Goal: Information Seeking & Learning: Learn about a topic

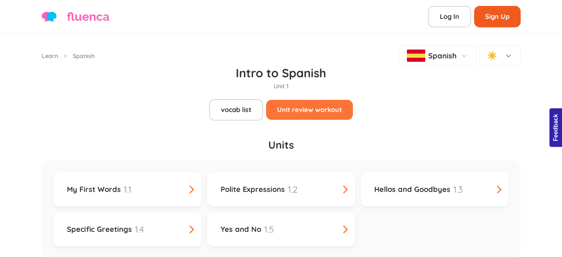
click at [490, 19] on link "Sign Up" at bounding box center [497, 16] width 47 height 21
click at [455, 21] on link "Log In" at bounding box center [449, 16] width 43 height 21
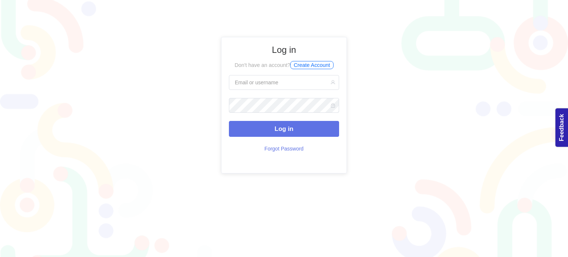
click at [149, 65] on div "Log in Don't have an account? Create Account" at bounding box center [284, 105] width 568 height 136
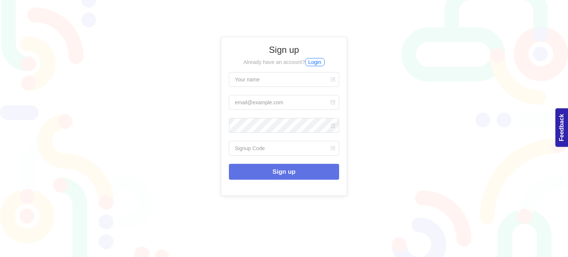
click at [455, 114] on div "Sign up Already have an account? Login" at bounding box center [284, 116] width 568 height 159
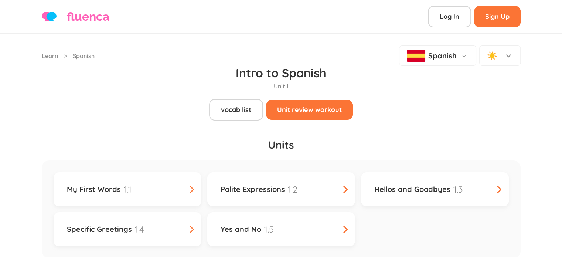
click at [466, 120] on div "Units My First Words 1.1 Polite Expressions 1.2 Hellos and Goodbyes 1.3 Specifi…" at bounding box center [281, 197] width 479 height 155
click at [51, 52] on link "Learn" at bounding box center [50, 55] width 16 height 9
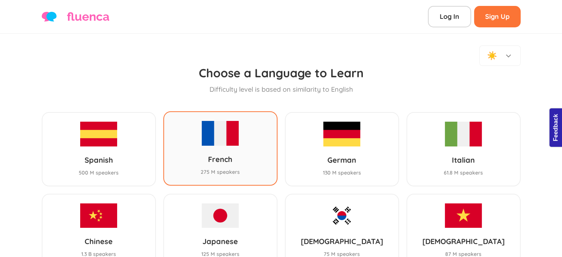
scroll to position [71, 0]
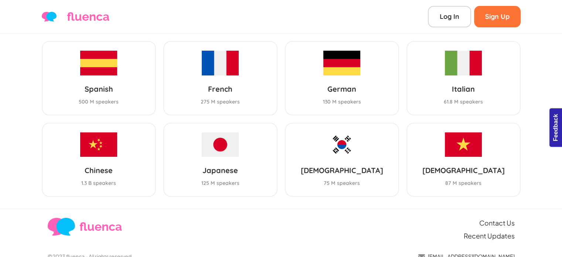
click at [29, 78] on div "☀️ Choose a Language to Learn Difficulty level is based on similarity to Englis…" at bounding box center [281, 86] width 562 height 246
click at [449, 11] on link "Log In" at bounding box center [449, 16] width 43 height 21
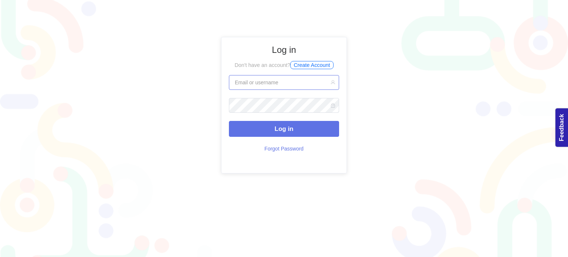
click at [285, 82] on input "text" at bounding box center [284, 82] width 110 height 15
type input "wiwitatika23@gmail.com"
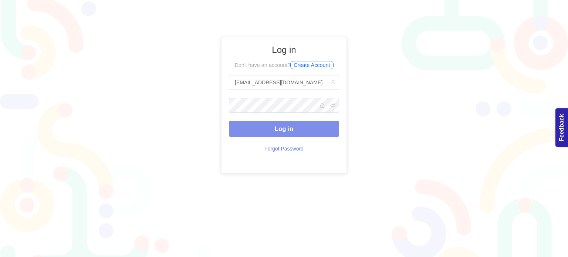
click at [294, 122] on button "Log in" at bounding box center [284, 129] width 110 height 16
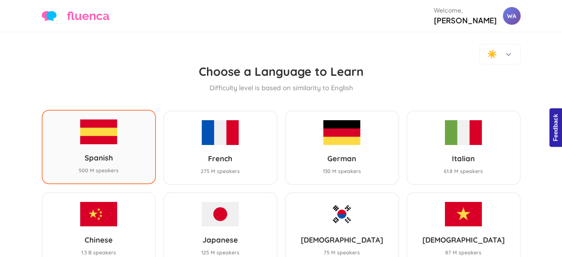
click at [112, 134] on img at bounding box center [98, 131] width 37 height 24
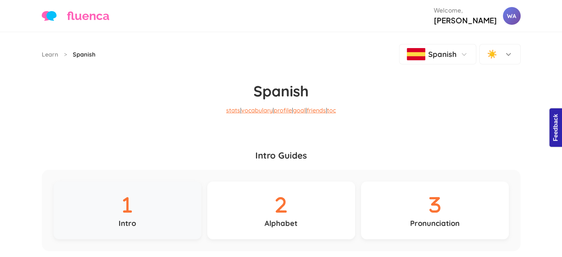
drag, startPoint x: 157, startPoint y: 185, endPoint x: 94, endPoint y: 171, distance: 64.4
click at [94, 181] on div "Intro" at bounding box center [128, 210] width 148 height 58
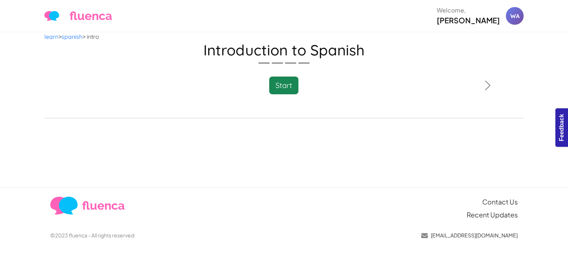
click at [140, 77] on div "Start" at bounding box center [283, 86] width 335 height 18
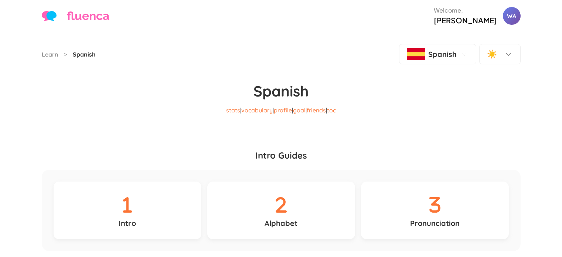
click at [290, 218] on p "Alphabet" at bounding box center [281, 223] width 33 height 11
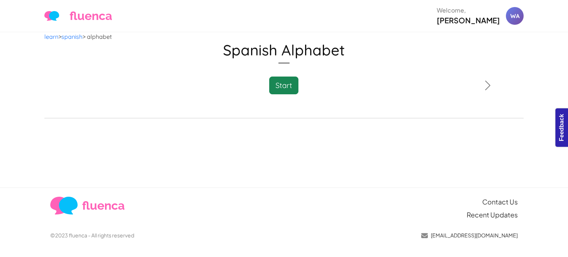
click at [137, 51] on h1 "Spanish Alphabet" at bounding box center [283, 50] width 479 height 18
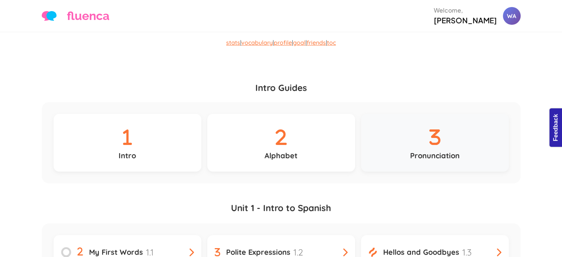
click at [433, 114] on div "Pronunciation" at bounding box center [435, 143] width 148 height 58
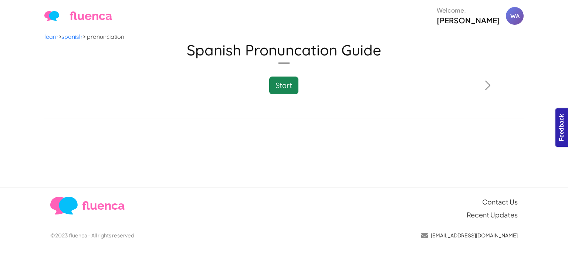
click at [92, 125] on div "learn > spanish > pronunciation Spanish Pronuncation Guide Please Wait Study is…" at bounding box center [284, 109] width 568 height 155
click at [0, 101] on div "learn > spanish > pronunciation Spanish Pronuncation Guide Please Wait Study is…" at bounding box center [284, 109] width 568 height 155
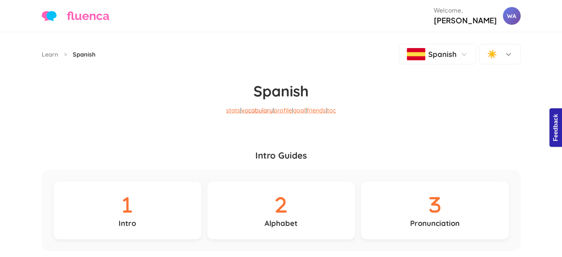
click at [251, 106] on link "vocabulary" at bounding box center [256, 109] width 31 height 7
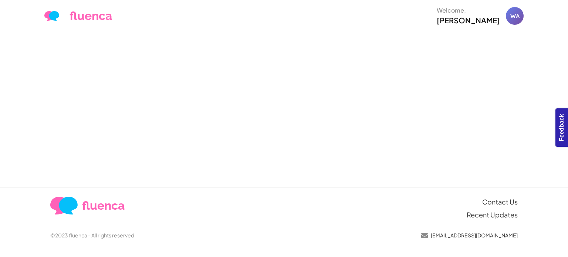
click at [38, 103] on div at bounding box center [284, 109] width 568 height 155
click at [30, 104] on div at bounding box center [284, 109] width 568 height 155
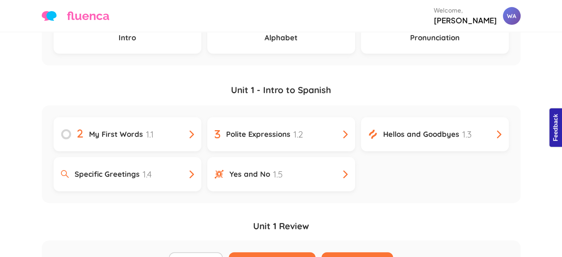
scroll to position [186, 0]
click at [290, 82] on link "Unit 1 - Intro to Spanish" at bounding box center [281, 93] width 479 height 22
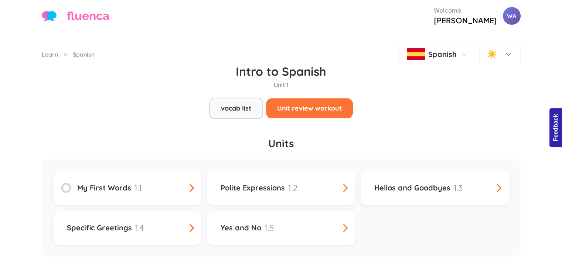
click at [243, 98] on link "vocab list" at bounding box center [236, 108] width 54 height 21
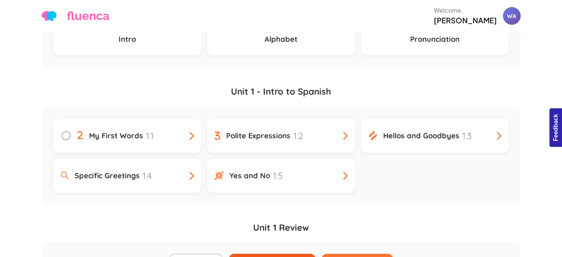
scroll to position [183, 0]
click at [276, 85] on link "Unit 1 - Intro to Spanish" at bounding box center [281, 96] width 479 height 22
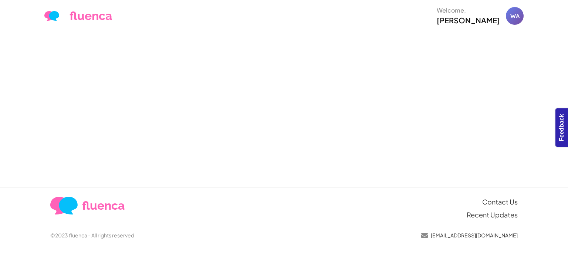
click at [185, 125] on div at bounding box center [284, 109] width 568 height 155
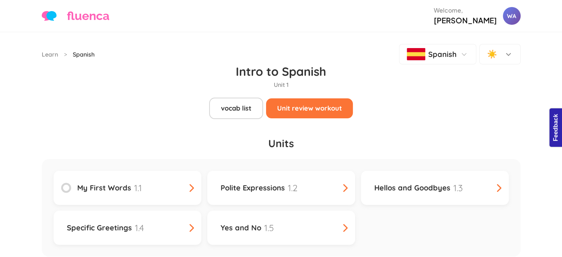
click at [82, 51] on link "Spanish" at bounding box center [84, 54] width 22 height 9
click at [49, 53] on link "Learn" at bounding box center [50, 54] width 16 height 9
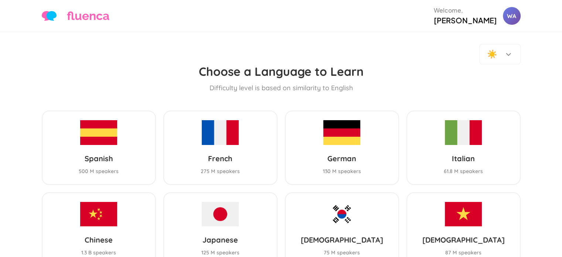
click at [120, 125] on div "Spanish 500 M speakers" at bounding box center [99, 148] width 114 height 74
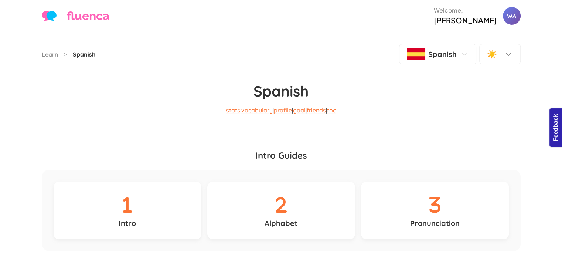
click at [154, 183] on div "Intro" at bounding box center [128, 210] width 148 height 58
click at [288, 193] on icon at bounding box center [281, 205] width 33 height 26
click at [410, 195] on div "Pronunciation" at bounding box center [435, 210] width 148 height 58
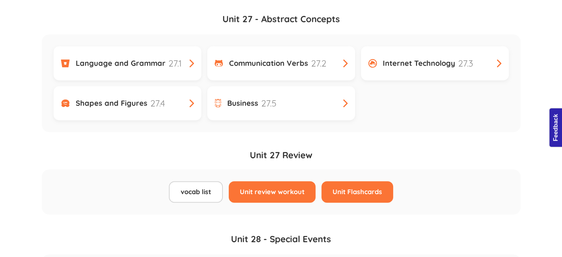
scroll to position [6110, 0]
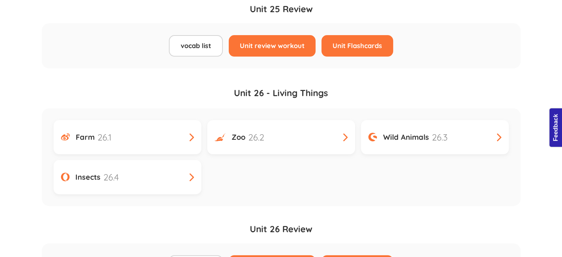
scroll to position [6110, 0]
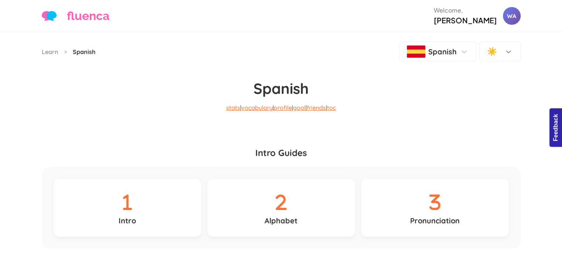
scroll to position [0, 0]
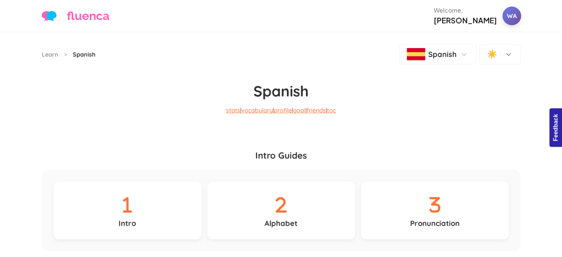
click at [512, 13] on div "WA" at bounding box center [511, 16] width 18 height 18
click at [489, 74] on link "Logout" at bounding box center [488, 80] width 66 height 17
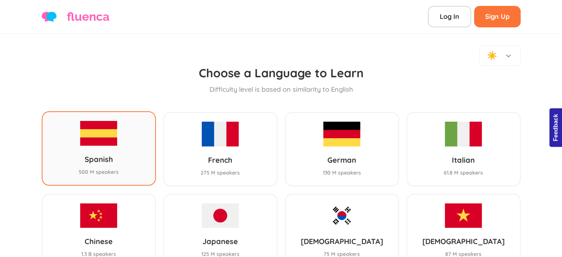
click at [133, 156] on div "Spanish 500 M speakers" at bounding box center [99, 148] width 114 height 74
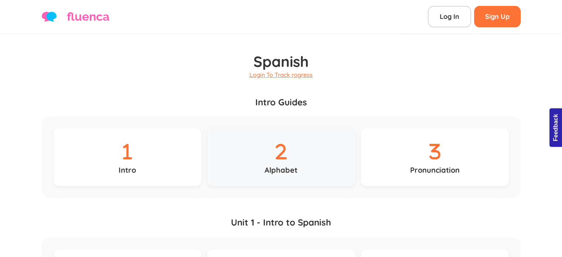
scroll to position [34, 0]
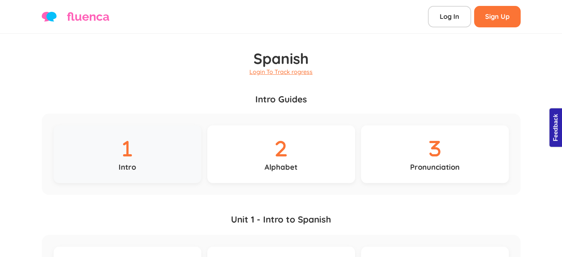
click at [152, 134] on div "Intro" at bounding box center [128, 154] width 148 height 58
click at [282, 68] on link "Login To Track rogress" at bounding box center [280, 71] width 63 height 7
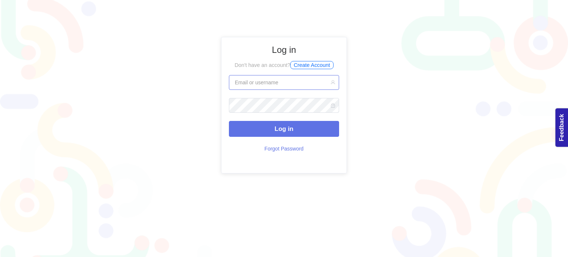
click at [281, 78] on input "text" at bounding box center [284, 82] width 110 height 15
type input "wiwitatika23@gmail.com"
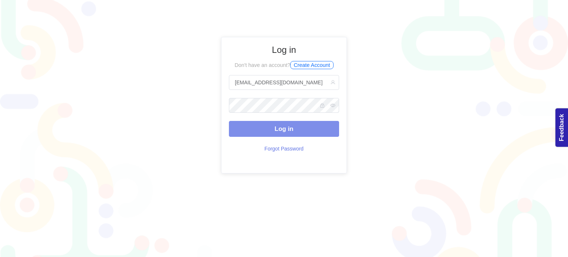
click at [282, 127] on span "Log in" at bounding box center [284, 128] width 19 height 7
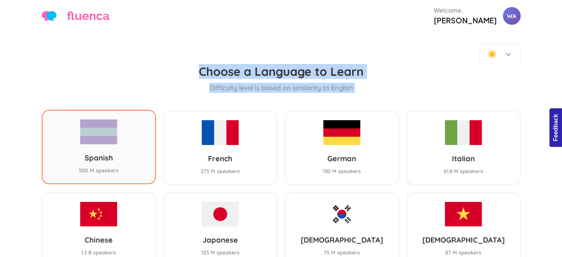
drag, startPoint x: 7, startPoint y: 71, endPoint x: 109, endPoint y: 138, distance: 121.2
click at [109, 138] on div "☀️ Choose a Language to Learn Difficulty level is based on similarity to Englis…" at bounding box center [281, 155] width 562 height 246
click at [109, 138] on div "Spanish 500 M speakers" at bounding box center [99, 147] width 114 height 74
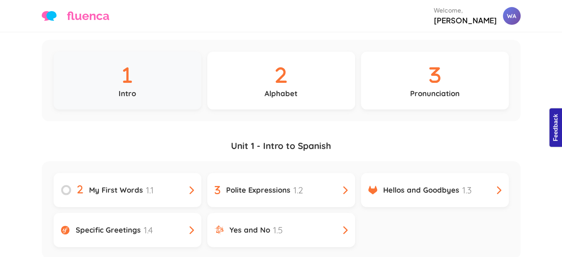
scroll to position [130, 0]
click at [151, 183] on div "My First Words 1.1" at bounding box center [127, 189] width 133 height 13
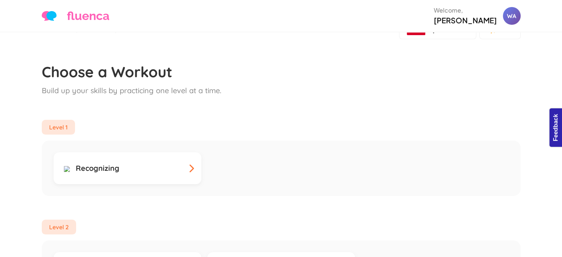
scroll to position [9, 0]
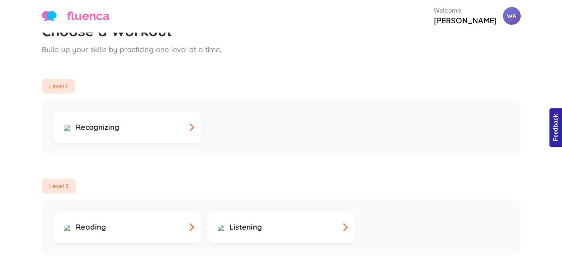
scroll to position [68, 0]
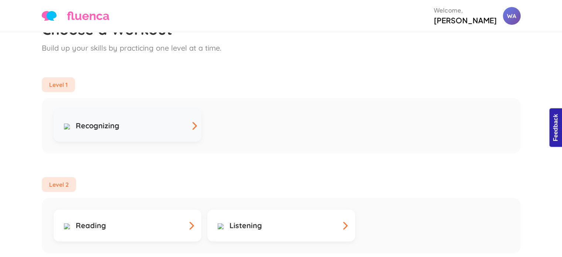
click at [132, 120] on div "Recognizing" at bounding box center [127, 125] width 133 height 11
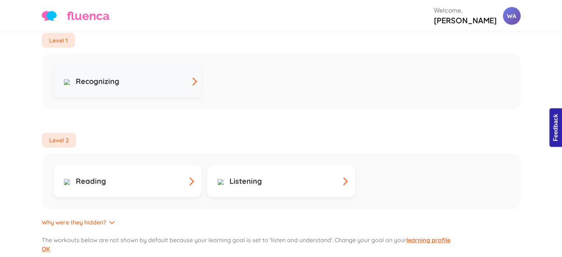
click at [141, 76] on div "Recognizing" at bounding box center [127, 81] width 133 height 11
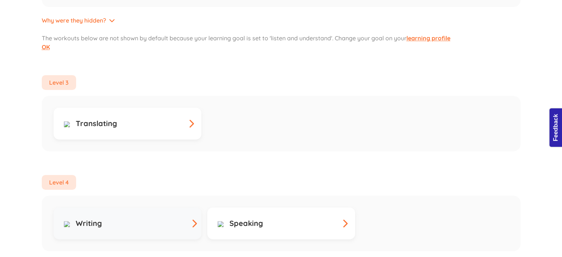
click at [132, 207] on link "Writing" at bounding box center [128, 223] width 148 height 32
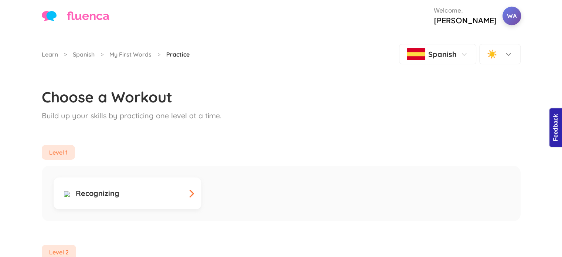
click at [517, 22] on div "WA" at bounding box center [511, 16] width 18 height 18
click at [487, 74] on link "Logout" at bounding box center [488, 80] width 66 height 17
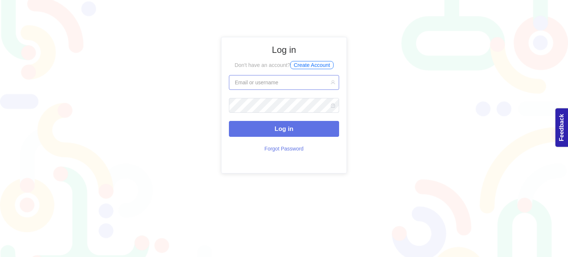
click at [299, 78] on input "text" at bounding box center [284, 82] width 110 height 15
type input "wiwitatika23@gmail.com"
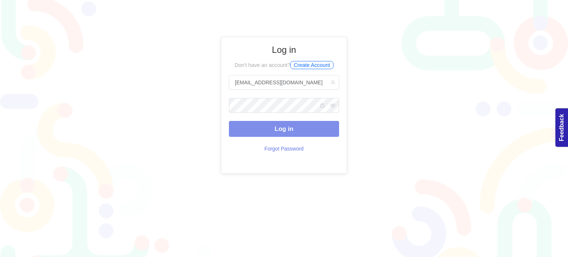
click at [259, 121] on button "Log in" at bounding box center [284, 129] width 110 height 16
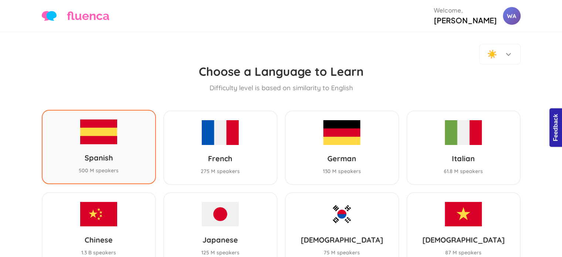
click at [111, 167] on div "500 M speakers" at bounding box center [99, 171] width 40 height 8
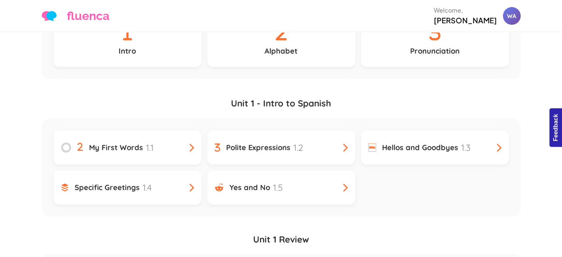
scroll to position [174, 0]
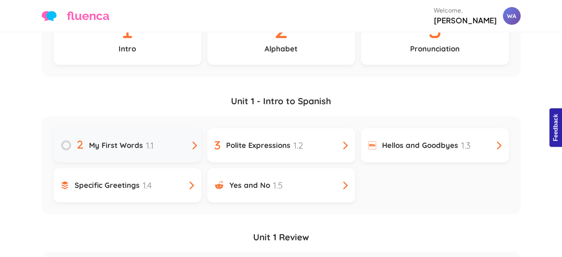
click at [172, 139] on div "My First Words 1.1" at bounding box center [127, 145] width 133 height 13
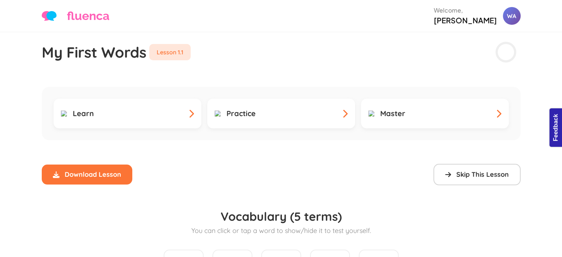
scroll to position [50, 0]
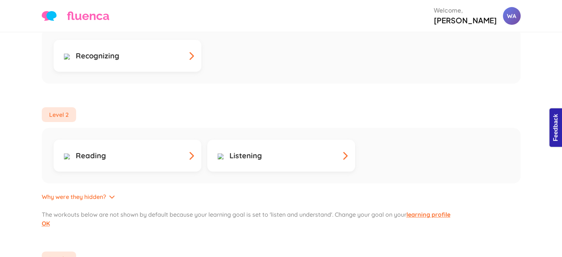
scroll to position [162, 0]
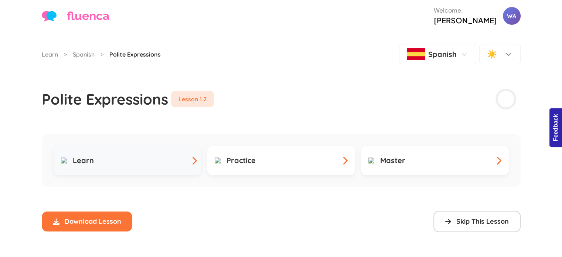
click at [166, 156] on div "Learn" at bounding box center [127, 160] width 133 height 9
click at [287, 156] on div "Practice" at bounding box center [281, 160] width 133 height 9
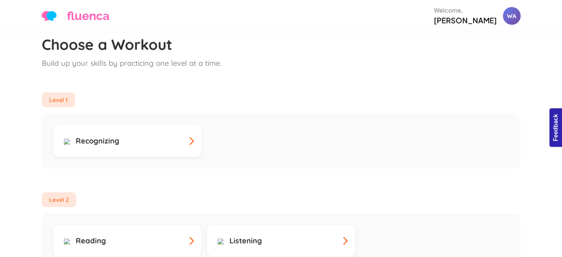
scroll to position [50, 0]
